Goal: Information Seeking & Learning: Check status

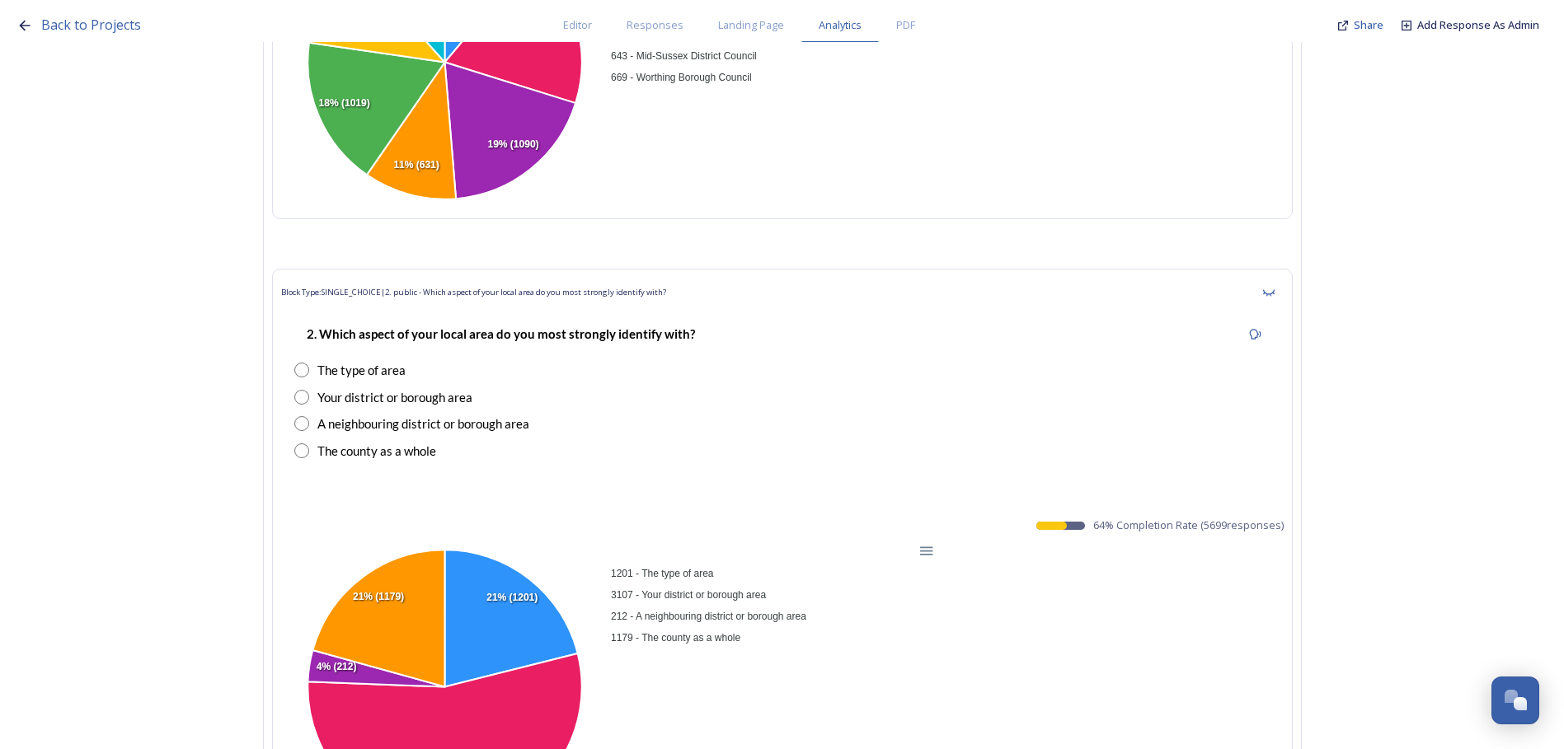
scroll to position [1732, 0]
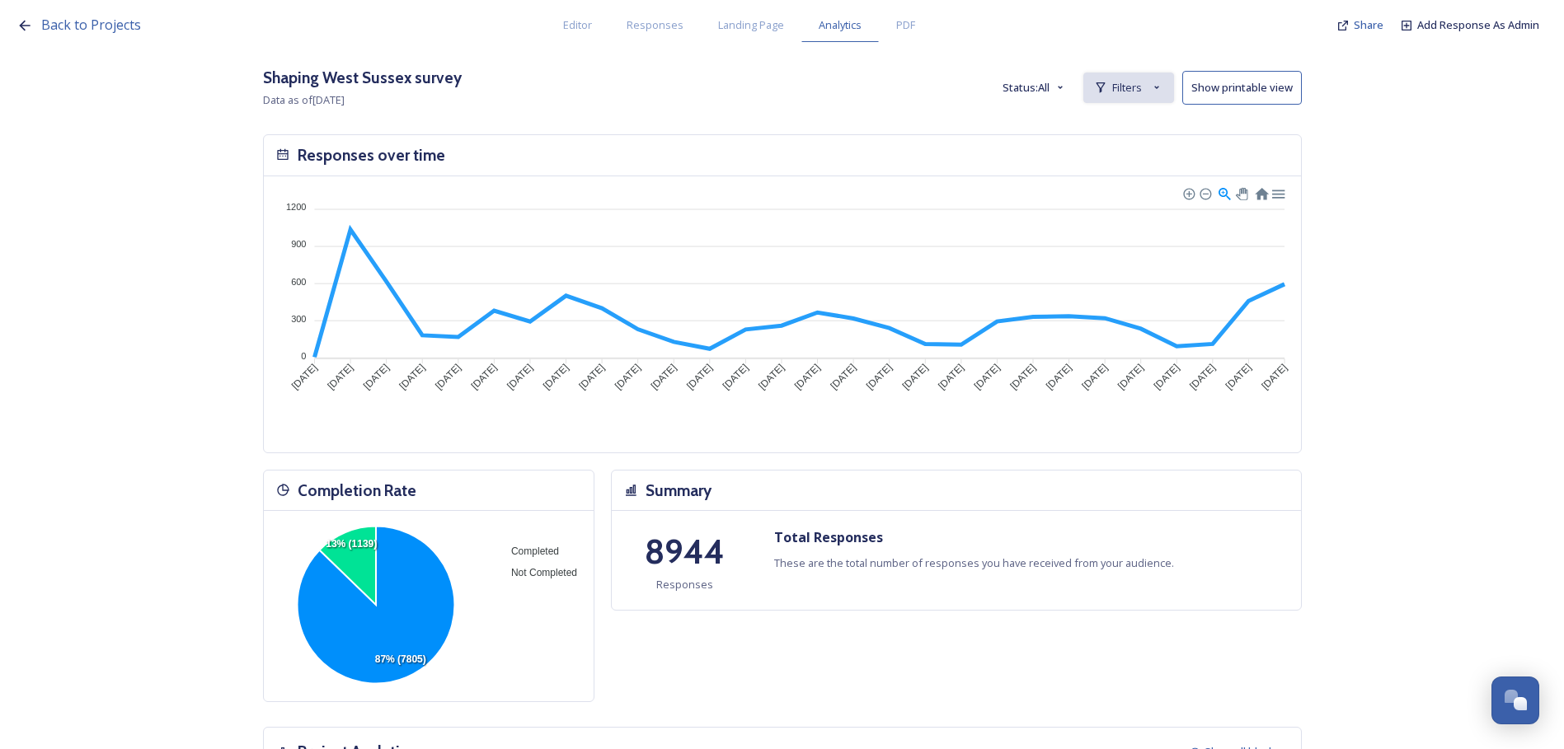
click at [1130, 86] on span "Filters" at bounding box center [1127, 88] width 30 height 16
click at [1133, 130] on span "New Filter" at bounding box center [1135, 124] width 49 height 16
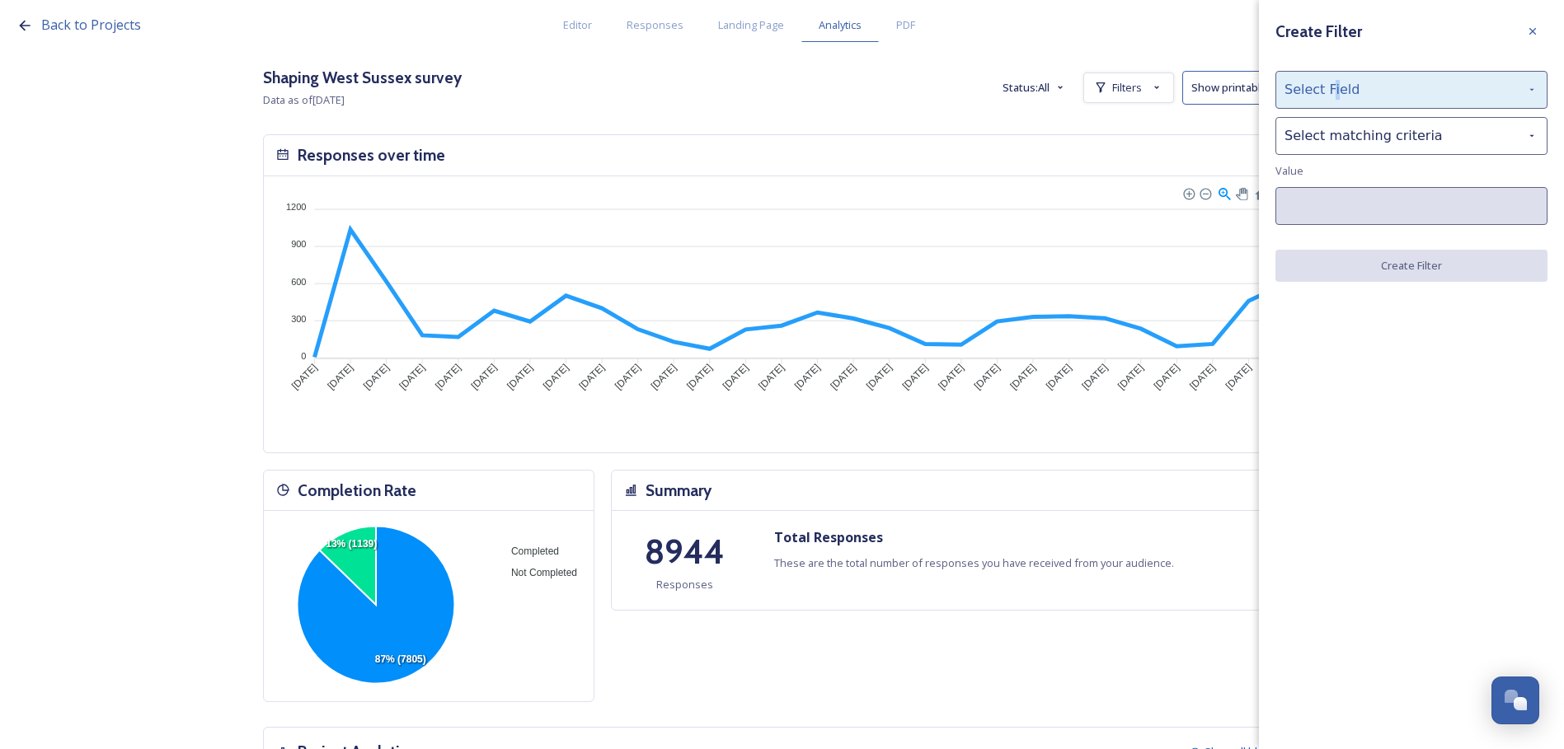
click at [1332, 88] on div "Select Field" at bounding box center [1412, 90] width 272 height 38
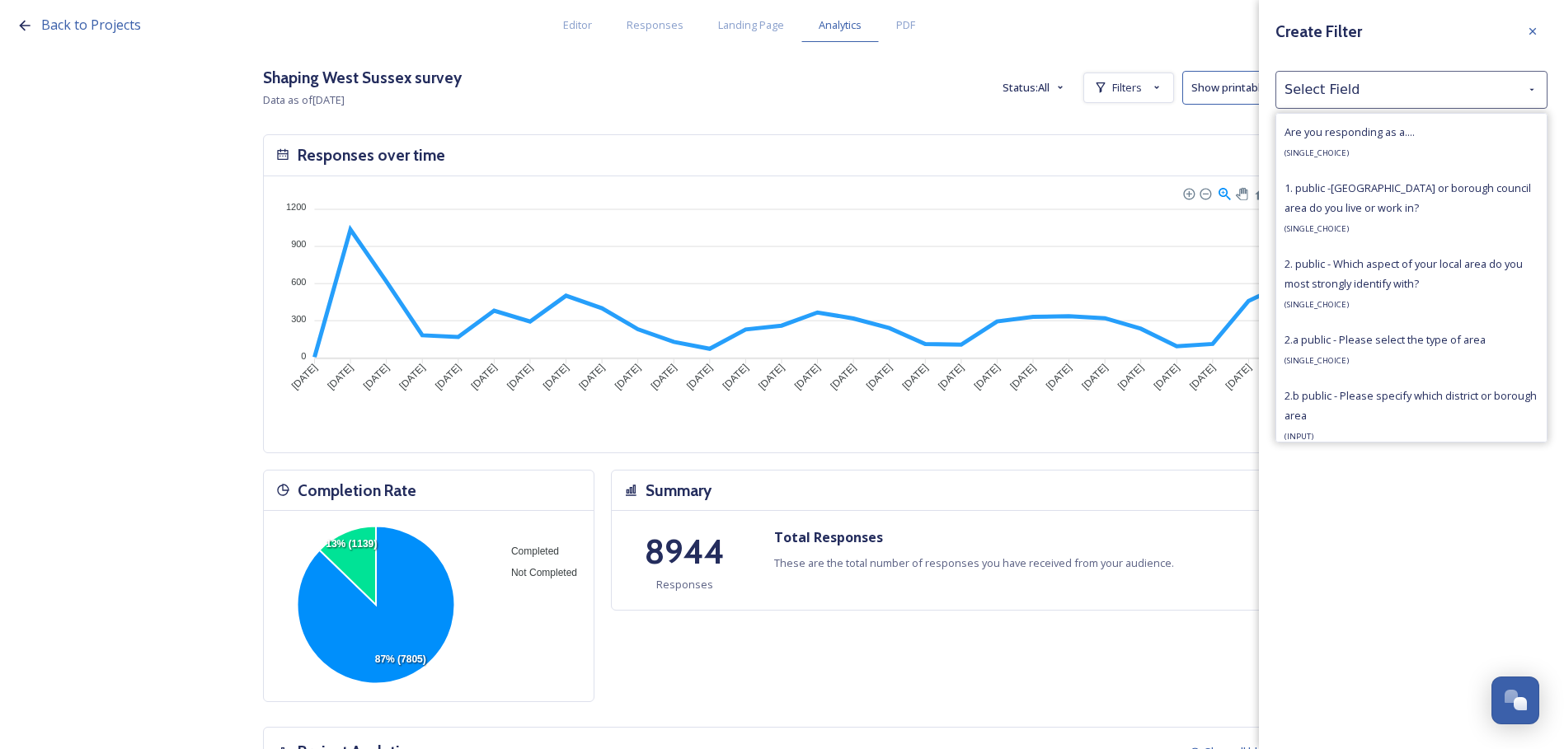
drag, startPoint x: 1332, startPoint y: 88, endPoint x: 1324, endPoint y: 133, distance: 45.1
click at [1321, 129] on span "Are you responding as a...." at bounding box center [1350, 132] width 130 height 15
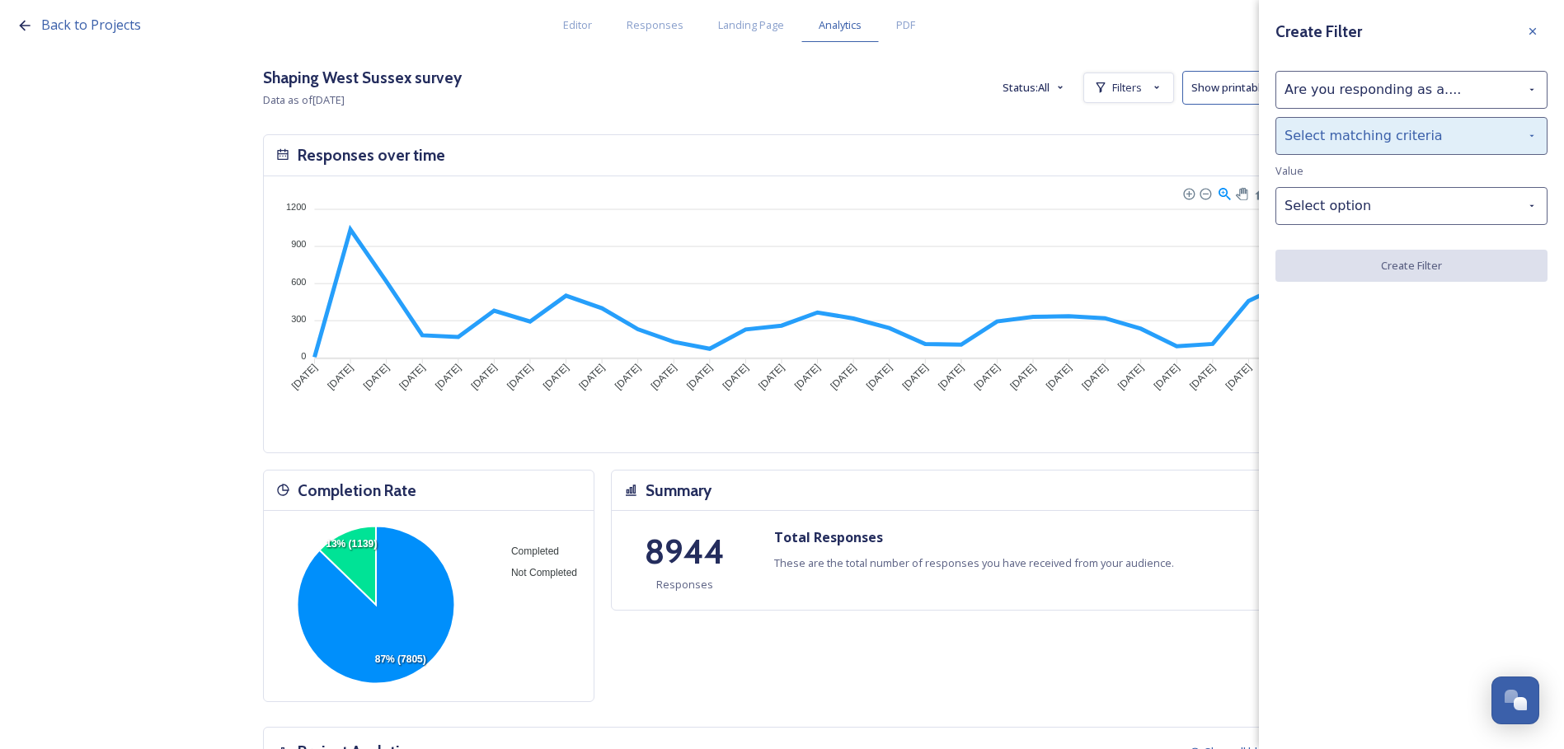
click at [1337, 143] on div "Select matching criteria" at bounding box center [1412, 136] width 272 height 38
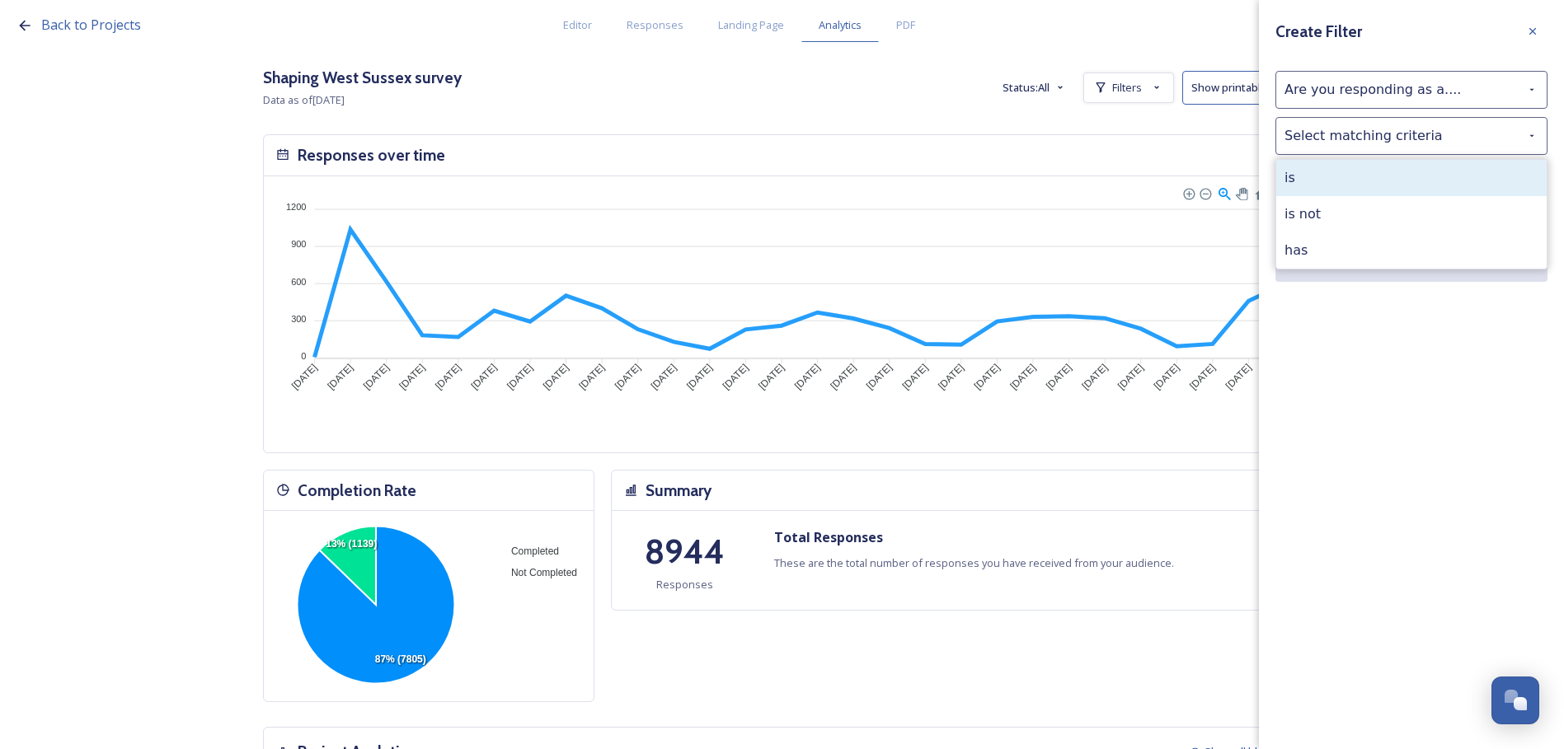
click at [1302, 182] on div "is" at bounding box center [1411, 178] width 270 height 36
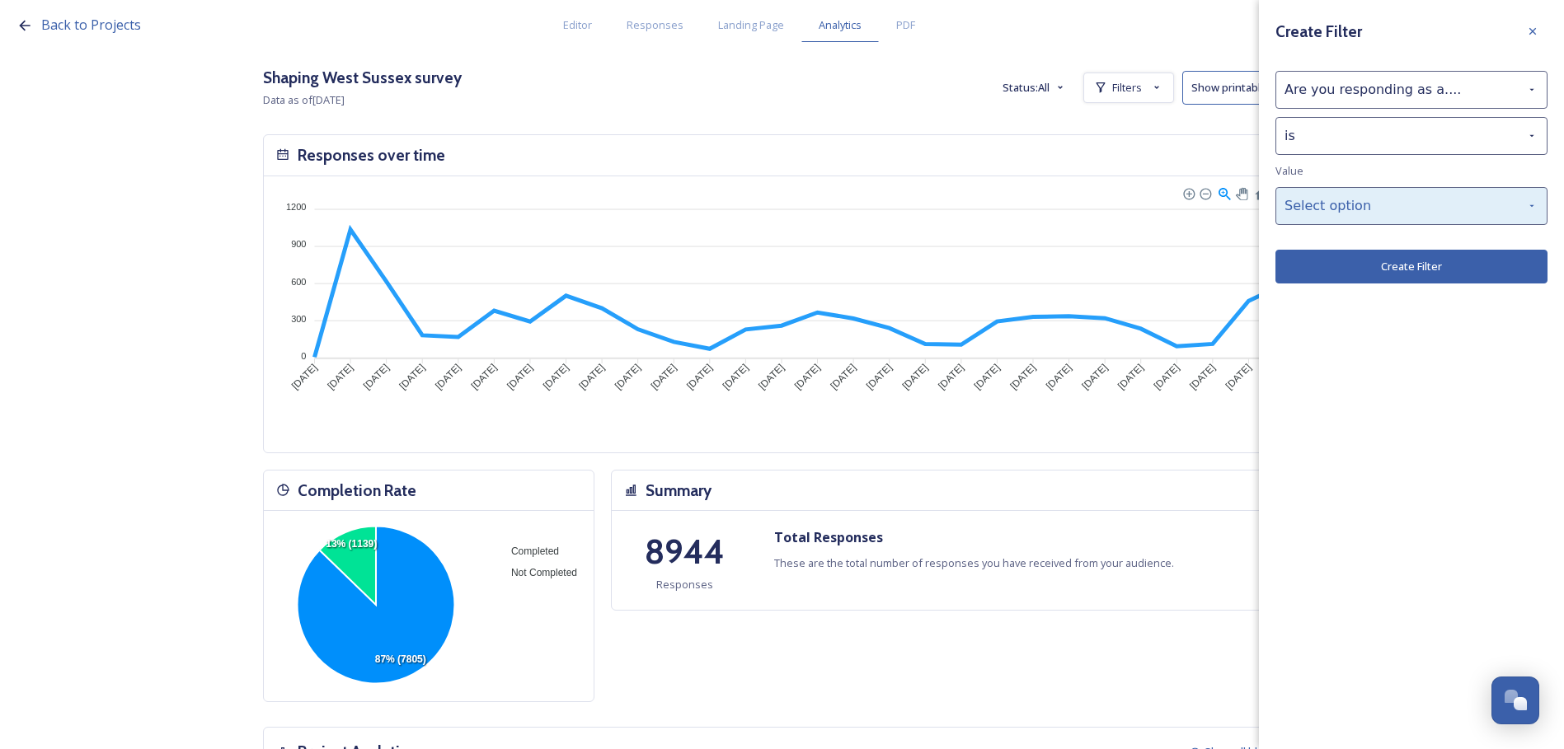
click at [1375, 207] on div "Select option" at bounding box center [1412, 206] width 272 height 38
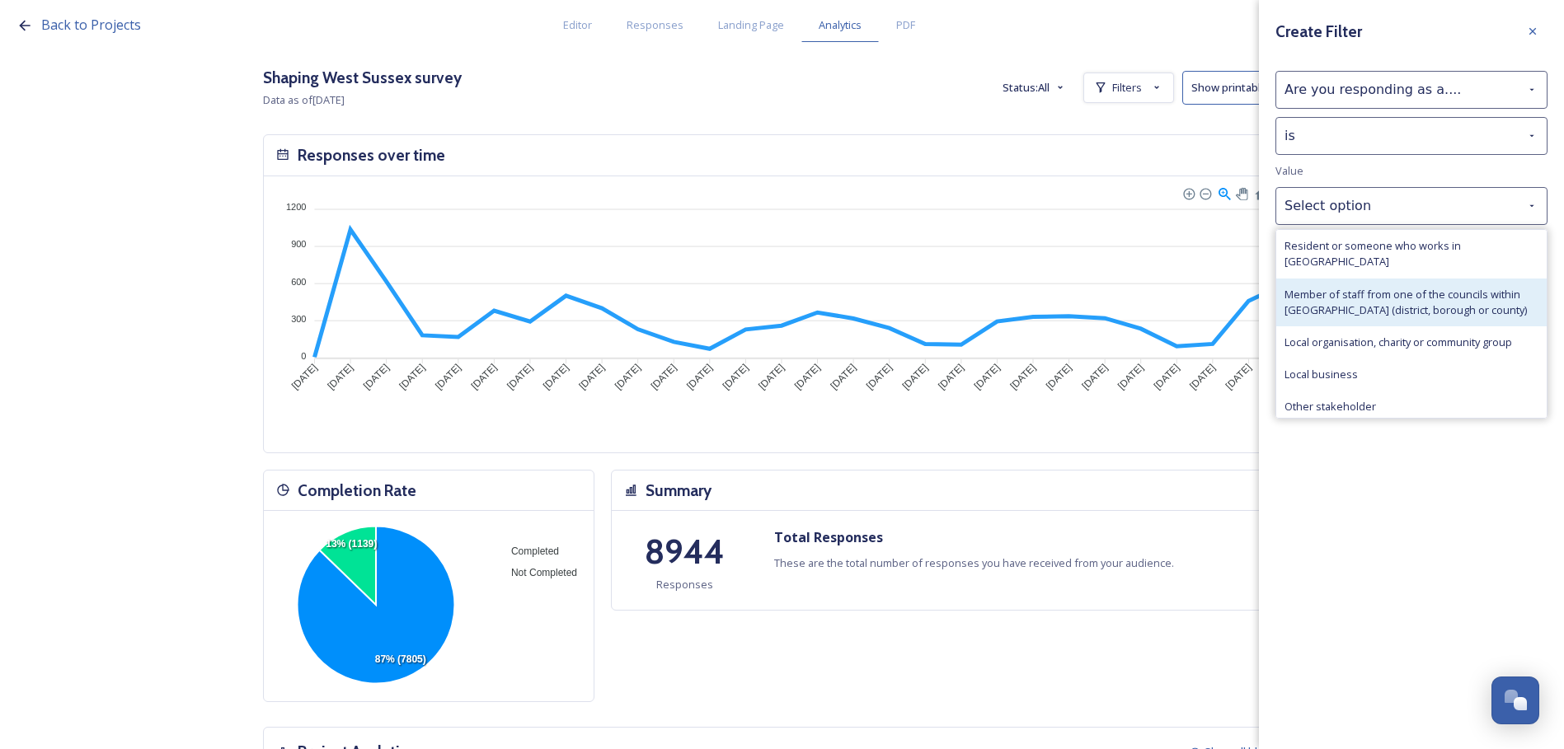
click at [1342, 287] on span "Member of staff from one of the councils within [GEOGRAPHIC_DATA] (district, bo…" at bounding box center [1412, 302] width 254 height 31
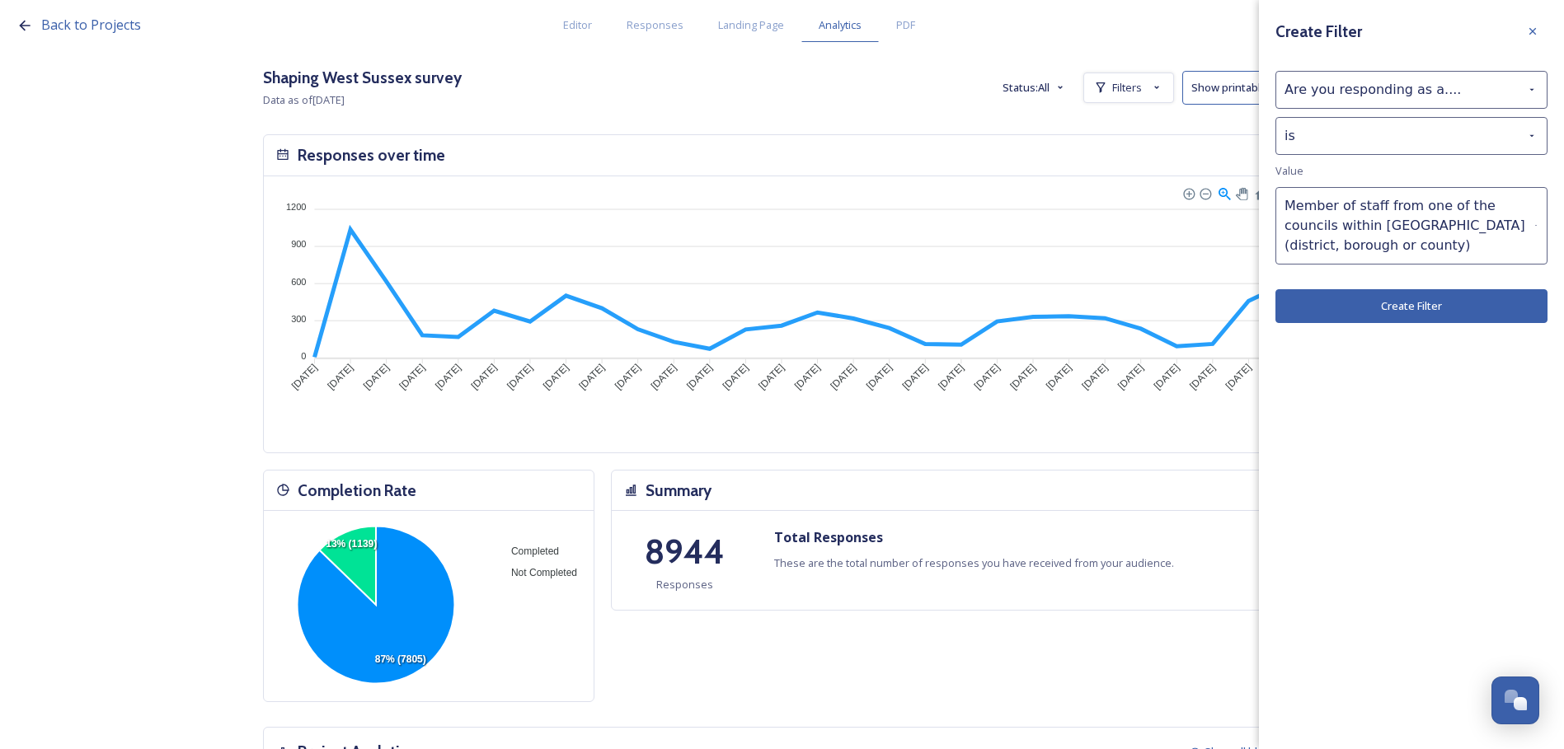
click at [1414, 302] on button "Create Filter" at bounding box center [1412, 306] width 272 height 34
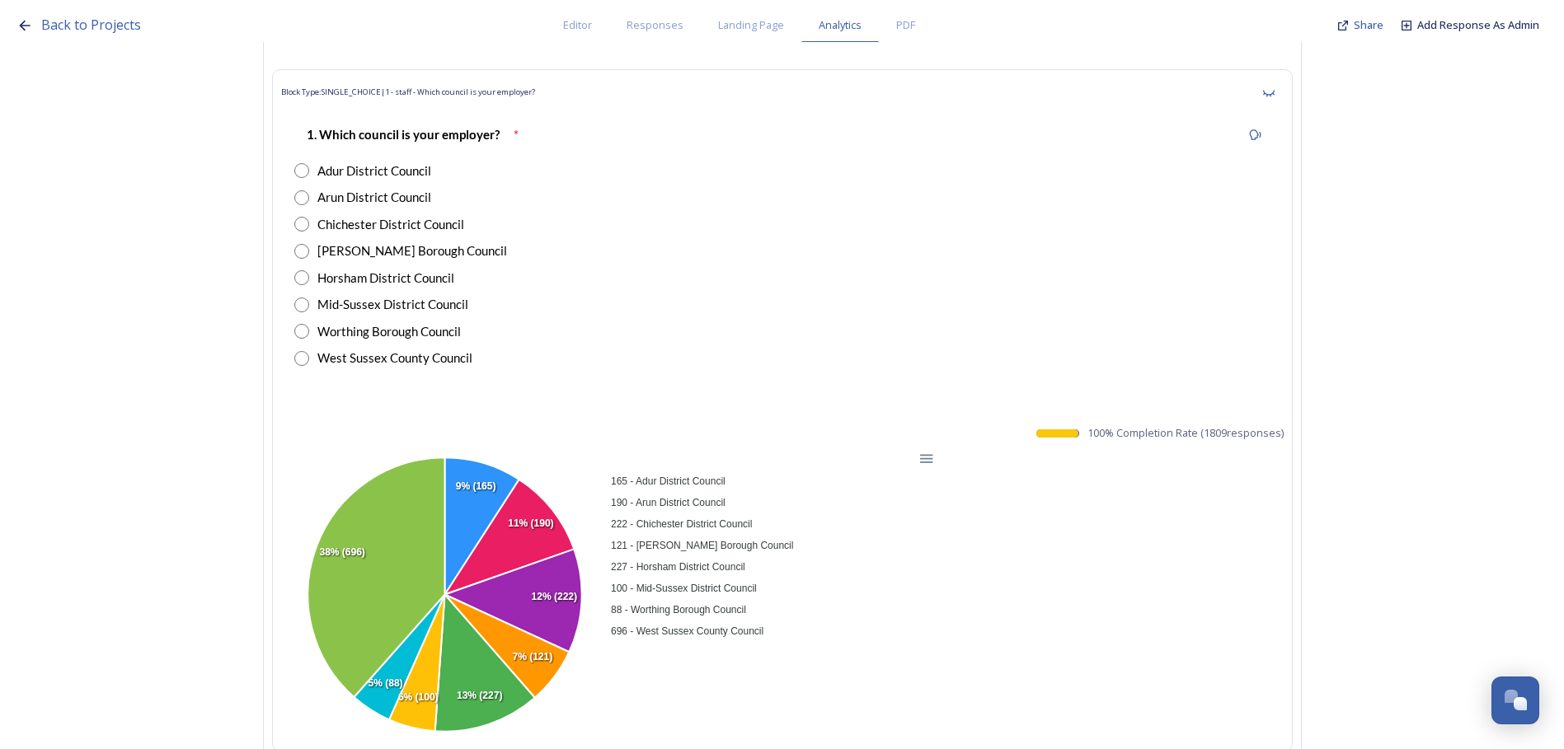
scroll to position [10059, 0]
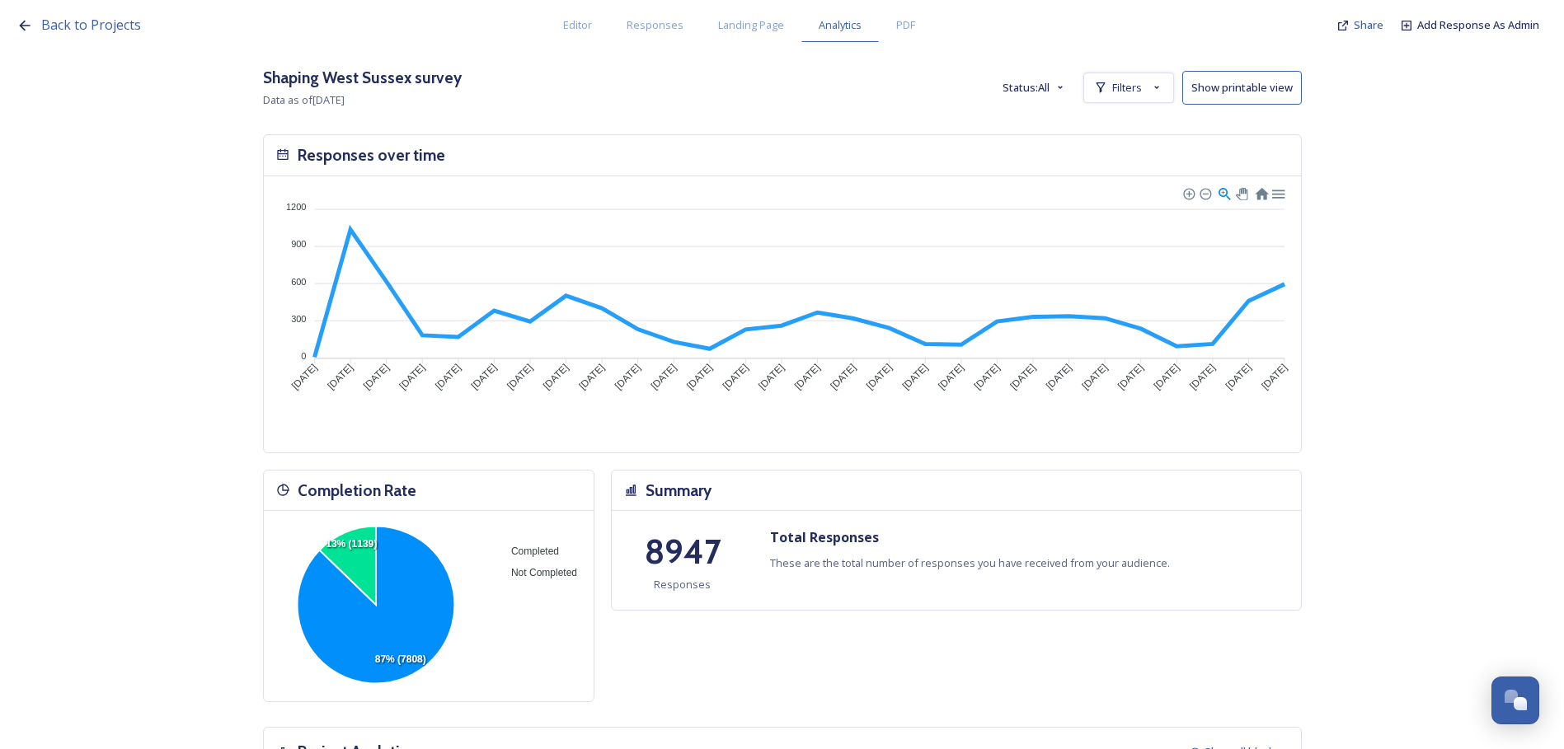
click at [171, 241] on div "Back to Projects Editor Responses Landing Page Analytics PDF Share Add Response…" at bounding box center [782, 374] width 1564 height 749
drag, startPoint x: 735, startPoint y: 707, endPoint x: 743, endPoint y: 693, distance: 16.3
click at [735, 707] on div "Completion Rate Completed Not Completed 87% (7855) 13% (1139) Summary 8994 Resp…" at bounding box center [782, 594] width 1039 height 249
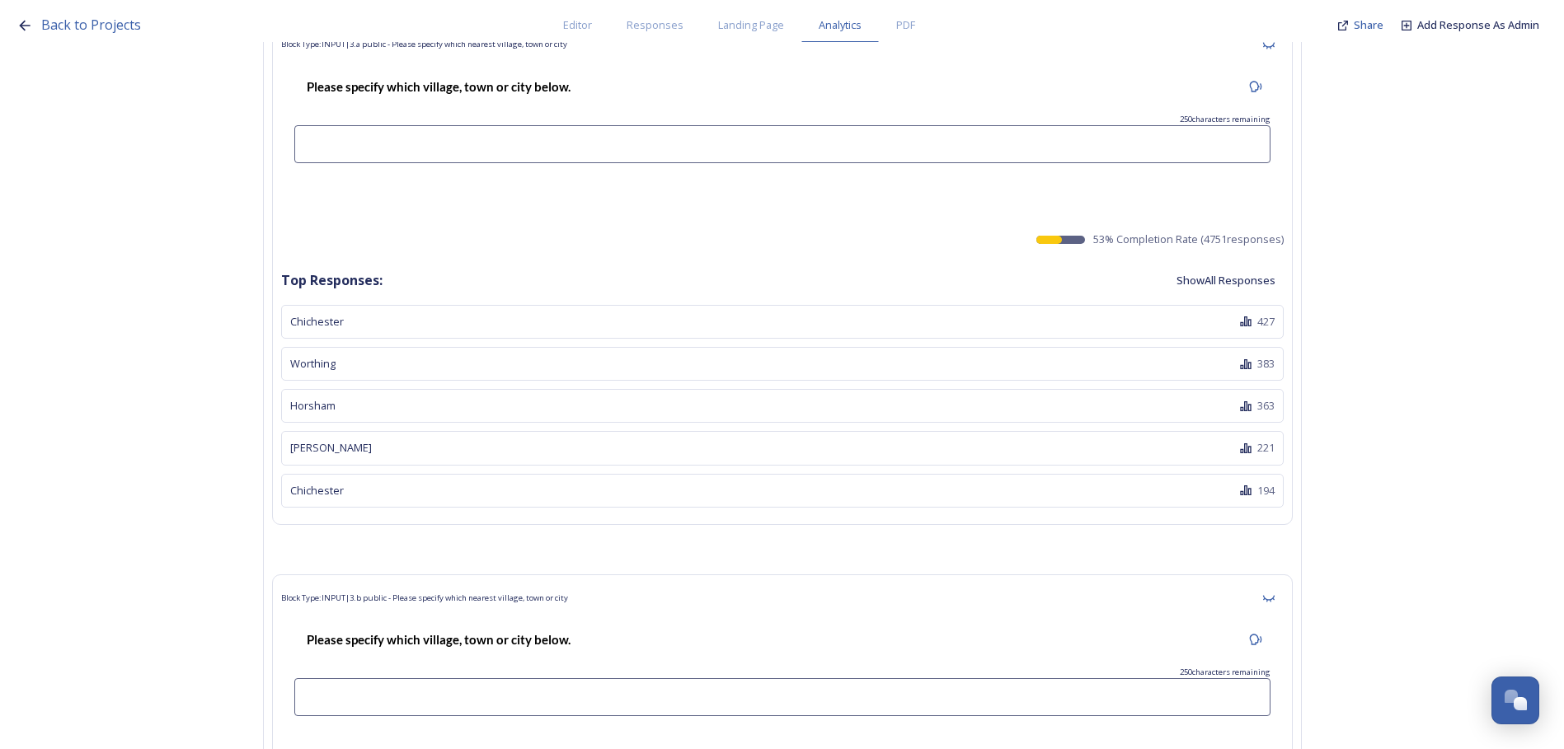
scroll to position [4700, 0]
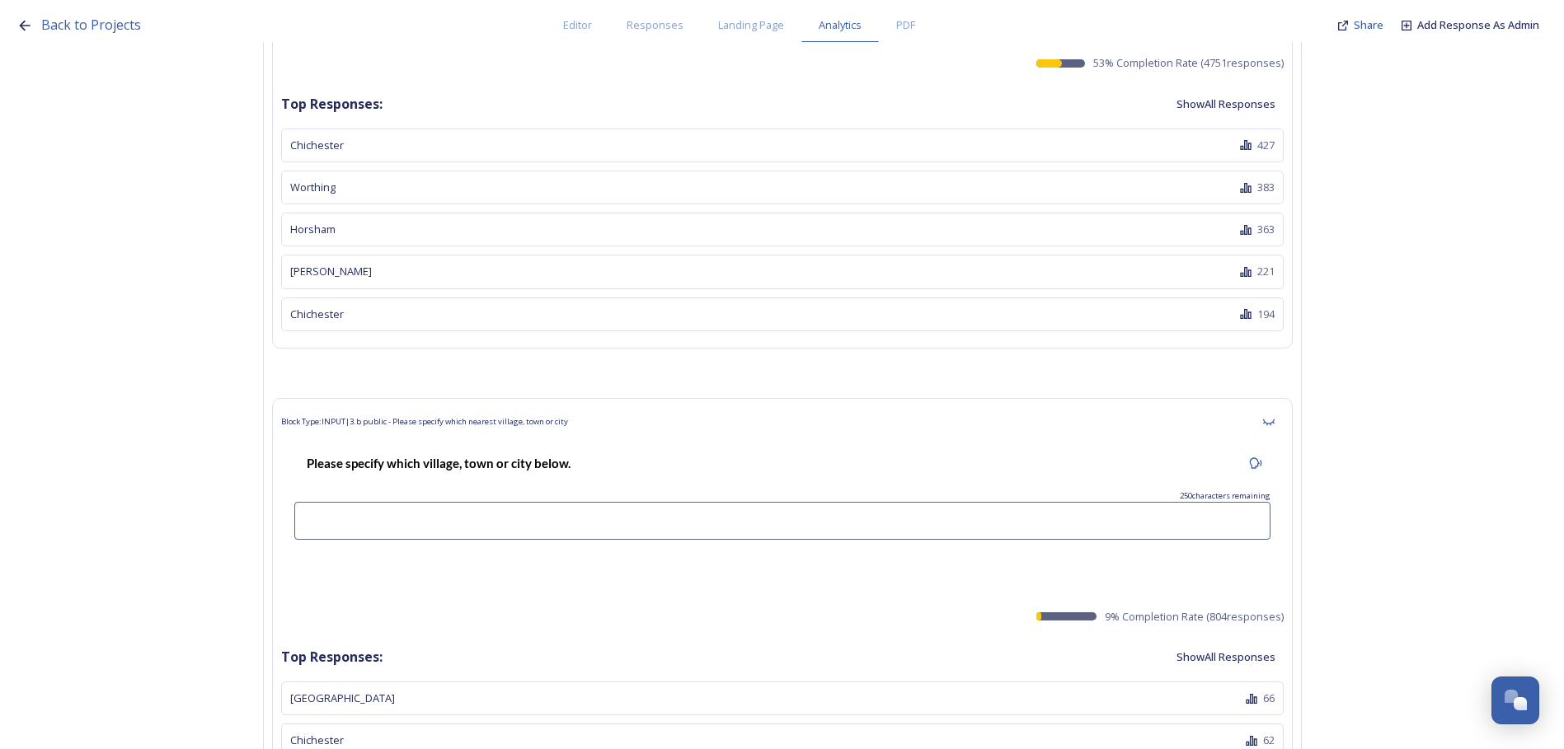
click at [1213, 111] on button "Show All Responses" at bounding box center [1225, 104] width 115 height 32
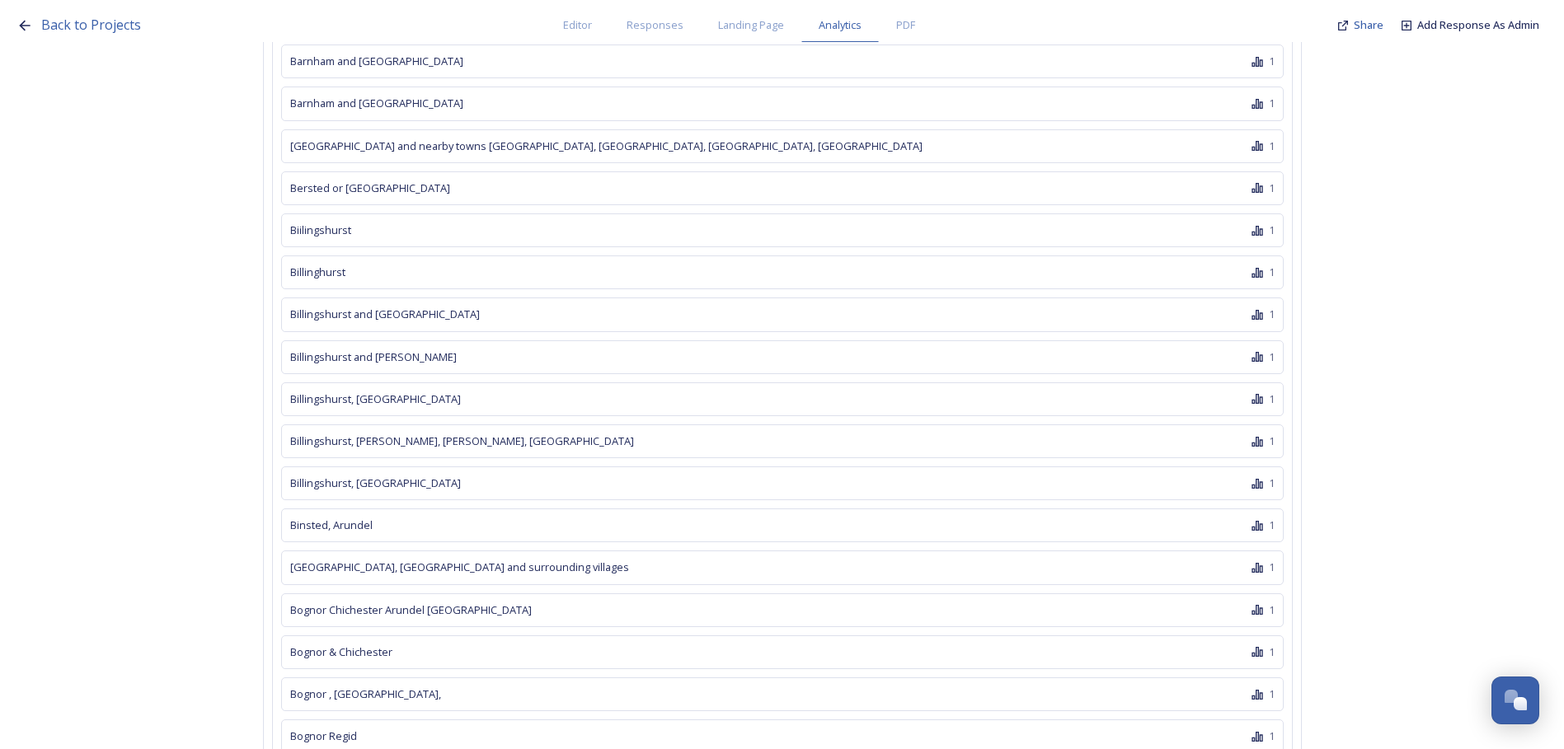
scroll to position [17645, 0]
